Goal: Check status: Check status

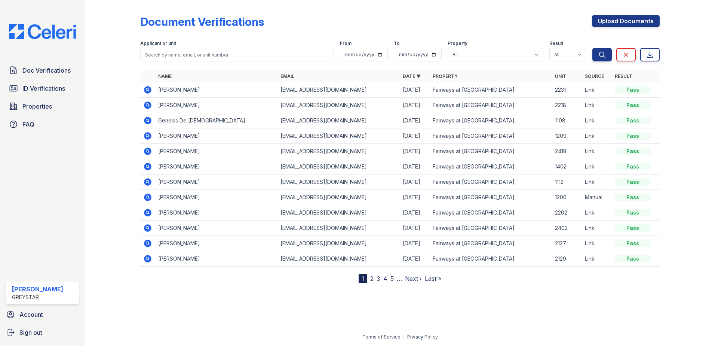
click at [147, 88] on icon at bounding box center [147, 89] width 7 height 7
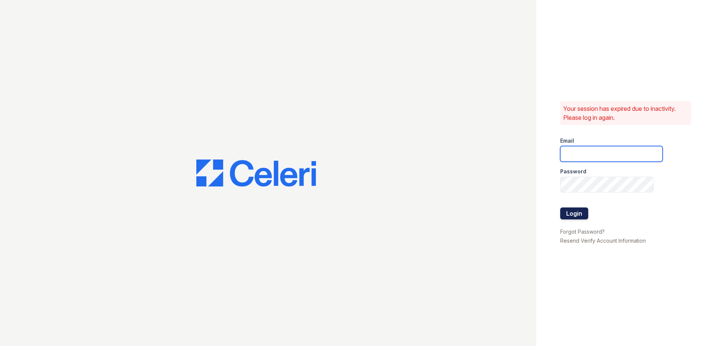
type input "fairways@greystar.com"
click at [569, 209] on button "Login" at bounding box center [574, 213] width 28 height 12
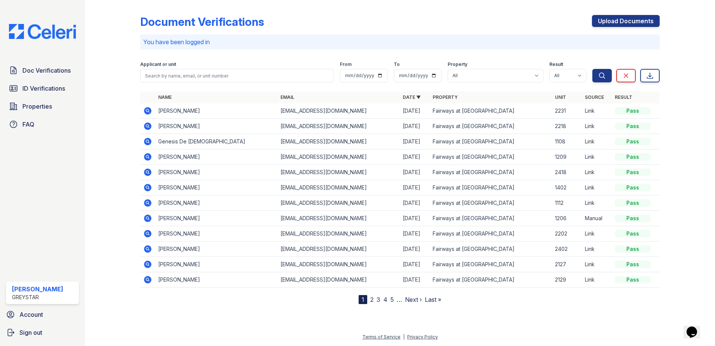
click at [148, 108] on icon at bounding box center [147, 110] width 7 height 7
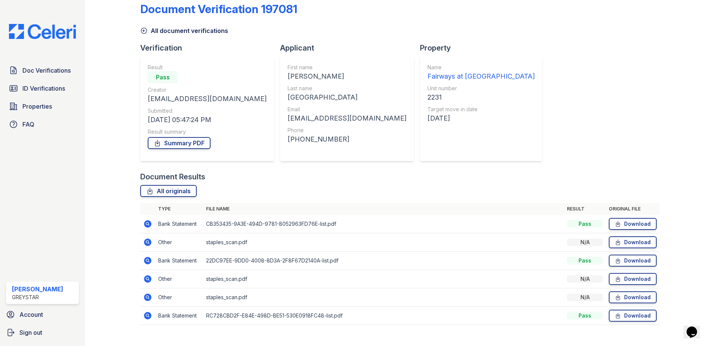
scroll to position [25, 0]
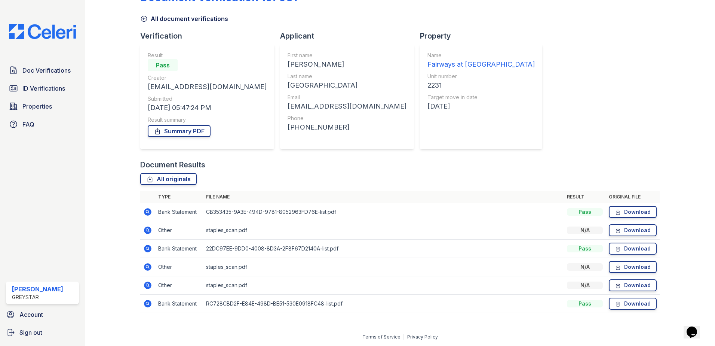
click at [144, 230] on icon at bounding box center [147, 229] width 7 height 7
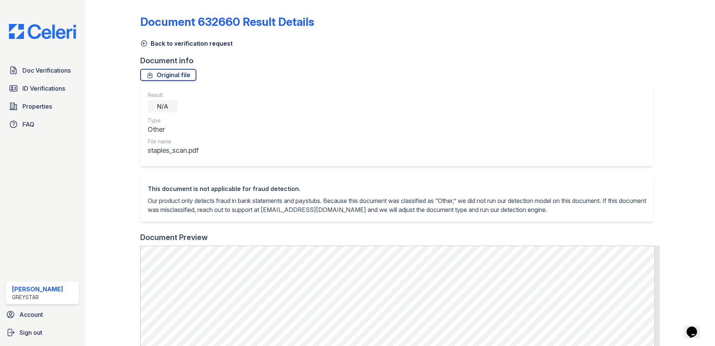
click at [143, 42] on icon at bounding box center [143, 43] width 7 height 7
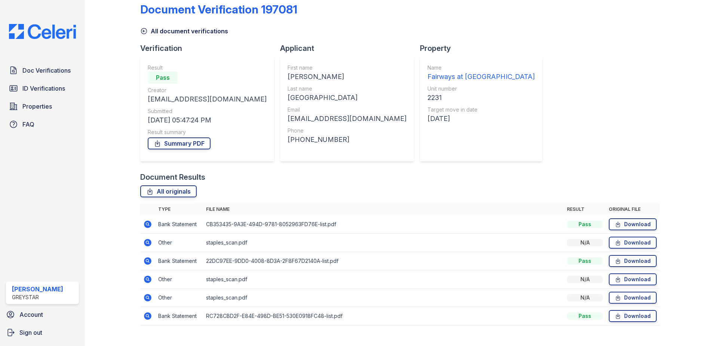
scroll to position [25, 0]
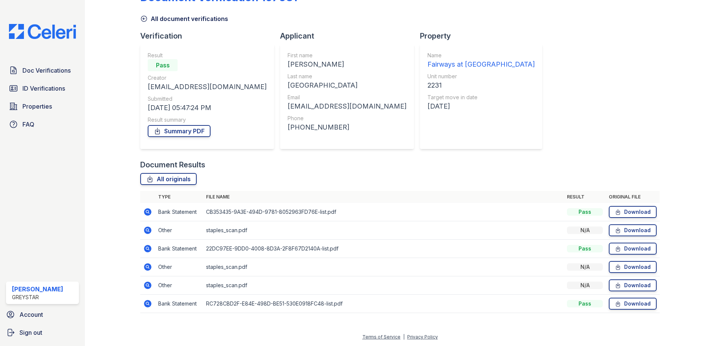
click at [146, 262] on td at bounding box center [147, 267] width 15 height 18
click at [146, 263] on icon at bounding box center [147, 266] width 9 height 9
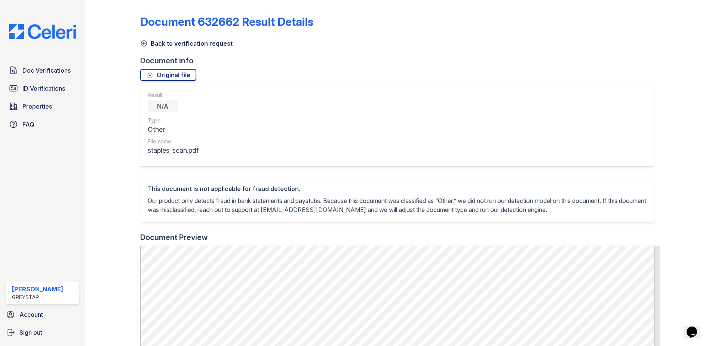
click at [143, 42] on icon at bounding box center [143, 43] width 7 height 7
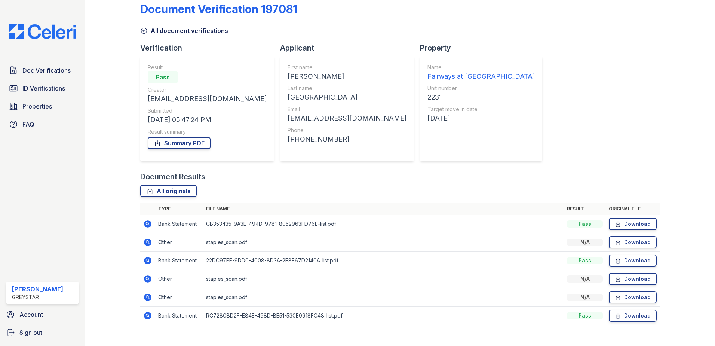
scroll to position [25, 0]
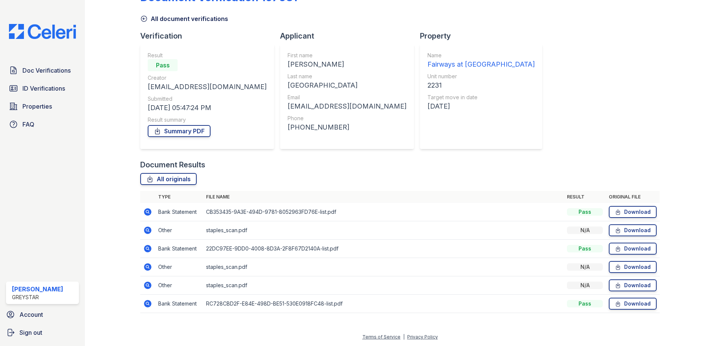
click at [147, 288] on icon at bounding box center [147, 284] width 7 height 7
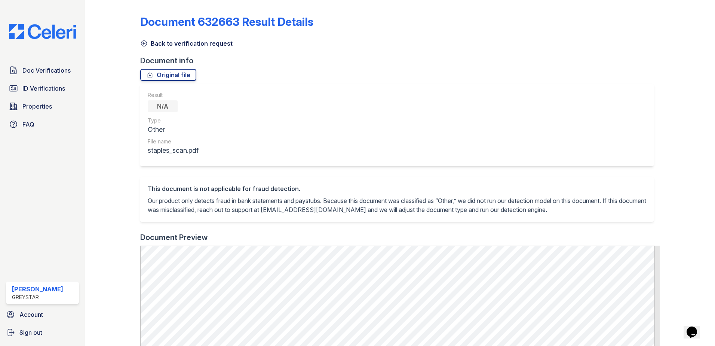
click at [141, 42] on icon at bounding box center [144, 44] width 6 height 6
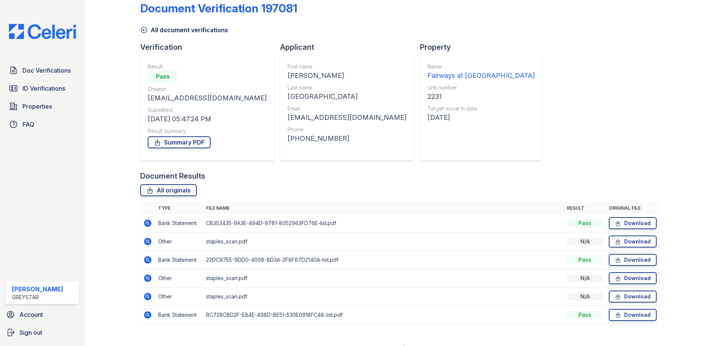
scroll to position [25, 0]
